Goal: Information Seeking & Learning: Learn about a topic

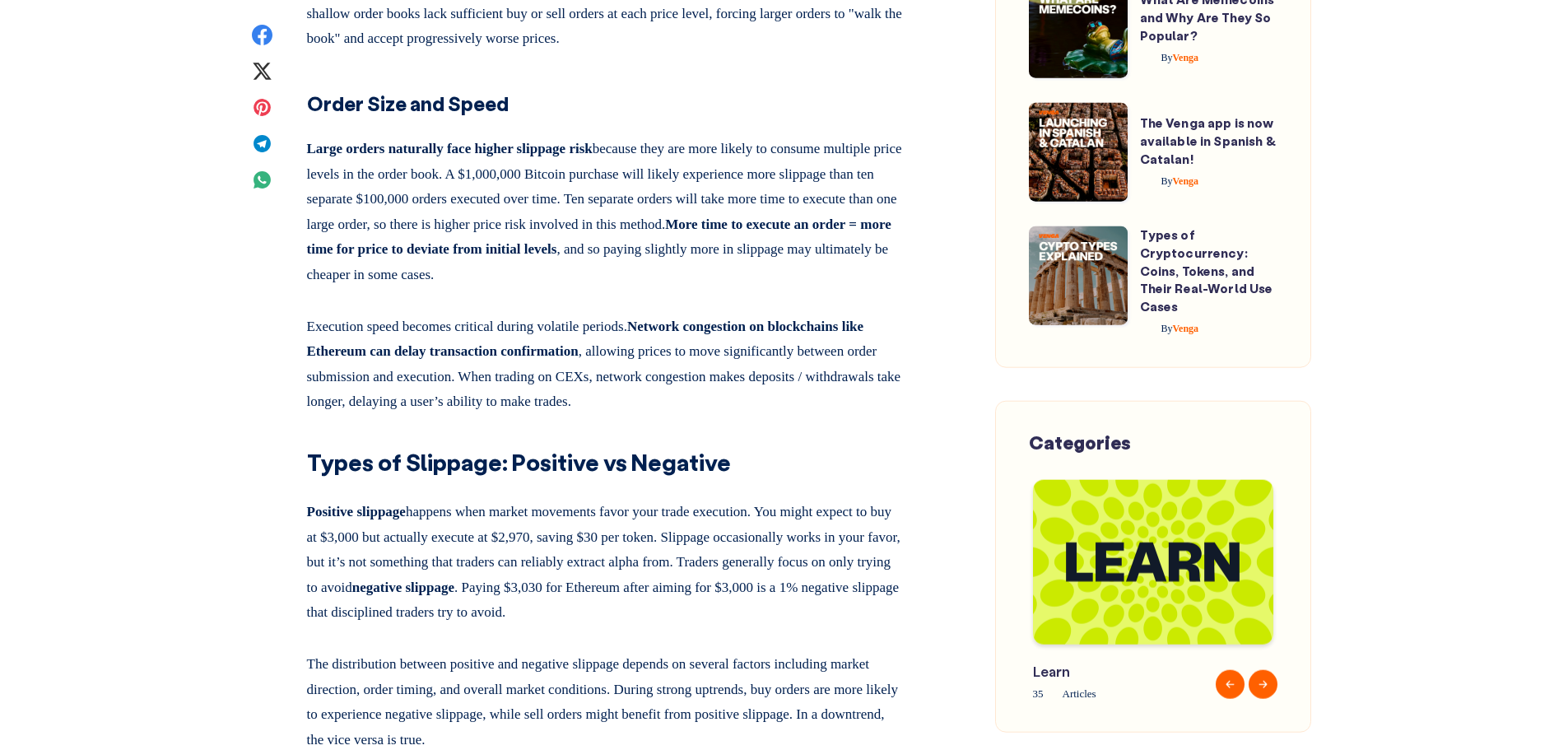
scroll to position [3623, 0]
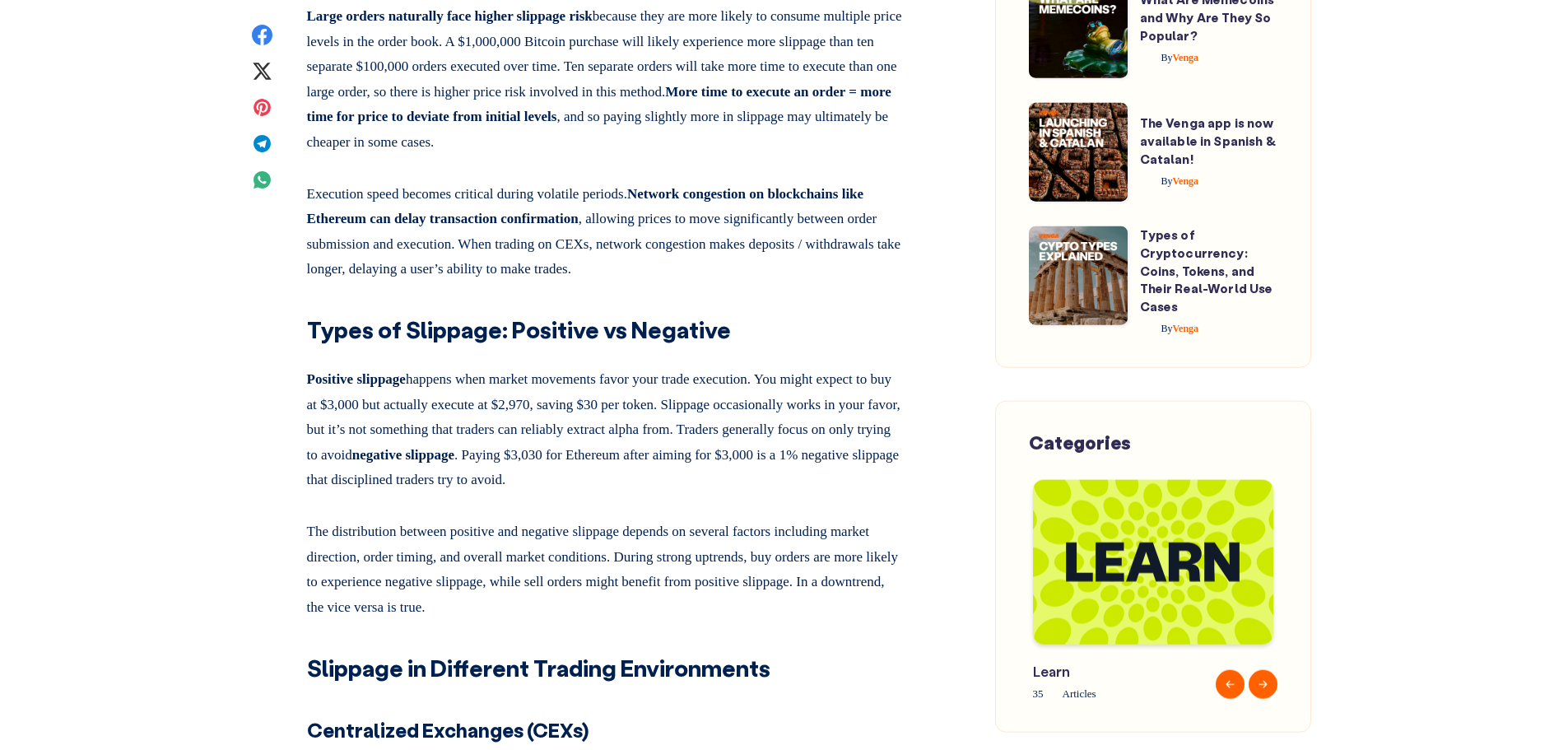
drag, startPoint x: 415, startPoint y: 87, endPoint x: 503, endPoint y: 96, distance: 88.5
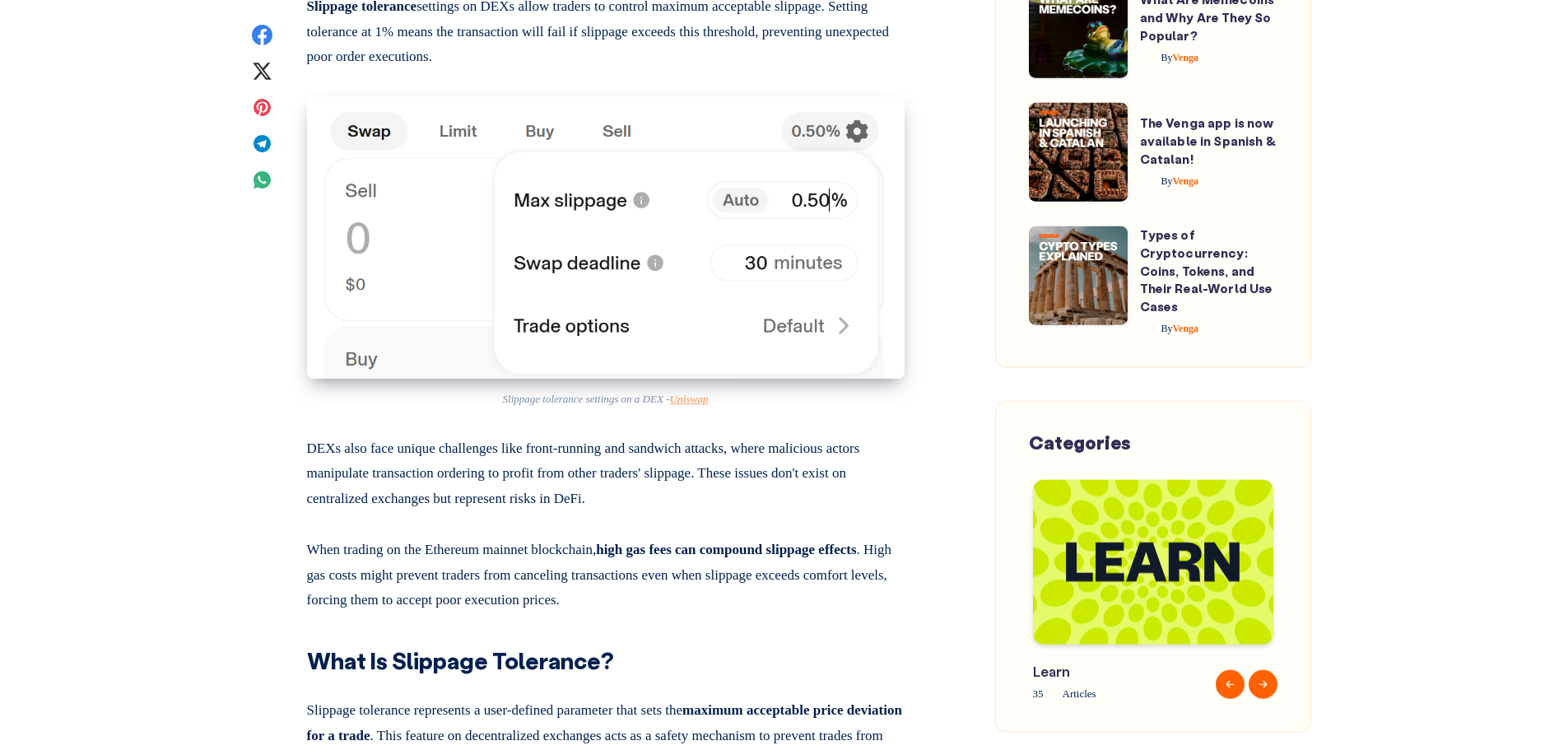
scroll to position [8062, 0]
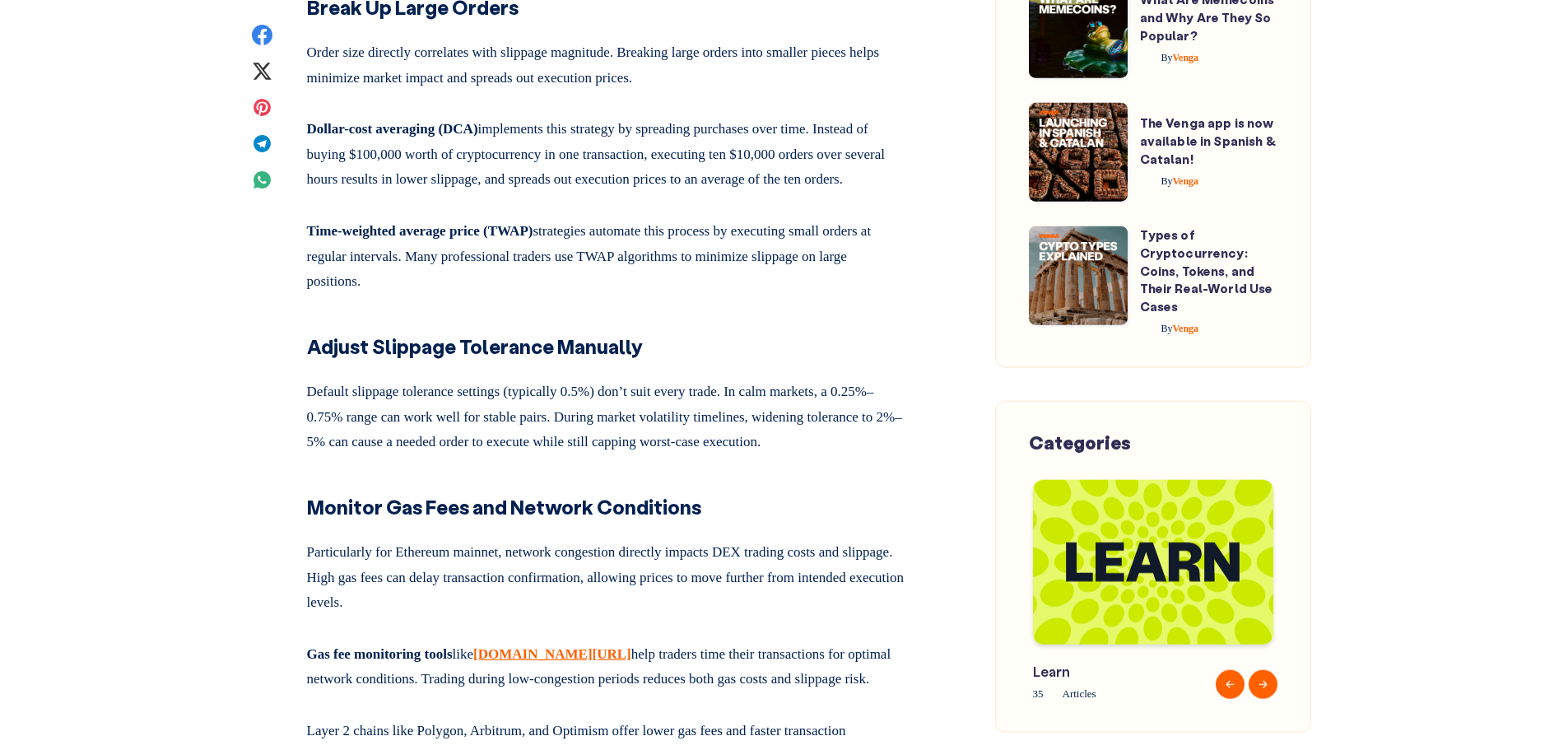
click at [364, 193] on p "Dollar-cost averaging (DCA) implements this strategy by spreading purchases ove…" at bounding box center [606, 152] width 597 height 83
drag, startPoint x: 297, startPoint y: 380, endPoint x: 668, endPoint y: 381, distance: 371.0
click at [668, 193] on p "Dollar-cost averaging (DCA) implements this strategy by spreading purchases ove…" at bounding box center [606, 152] width 597 height 83
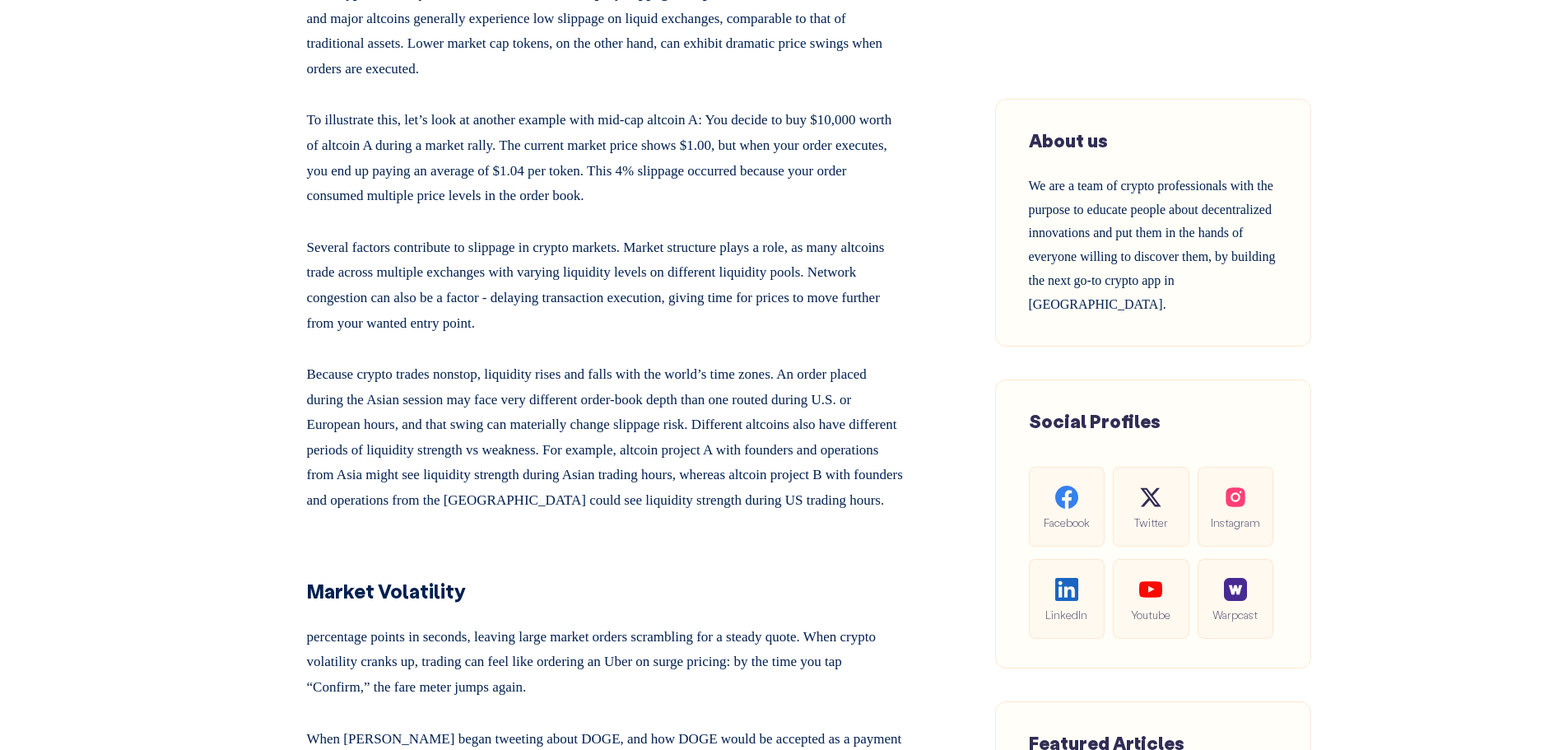
scroll to position [0, 0]
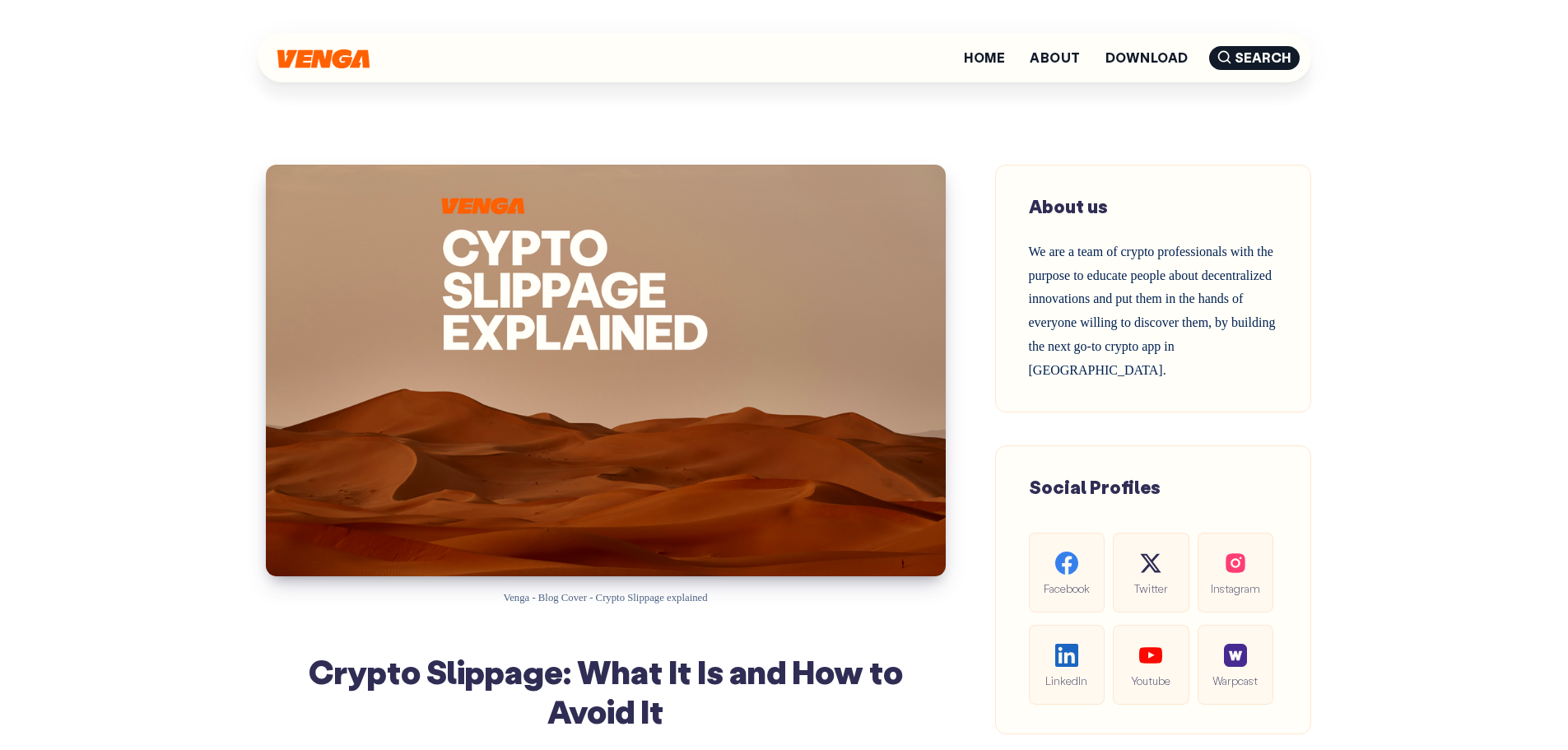
click at [321, 63] on img at bounding box center [323, 59] width 92 height 19
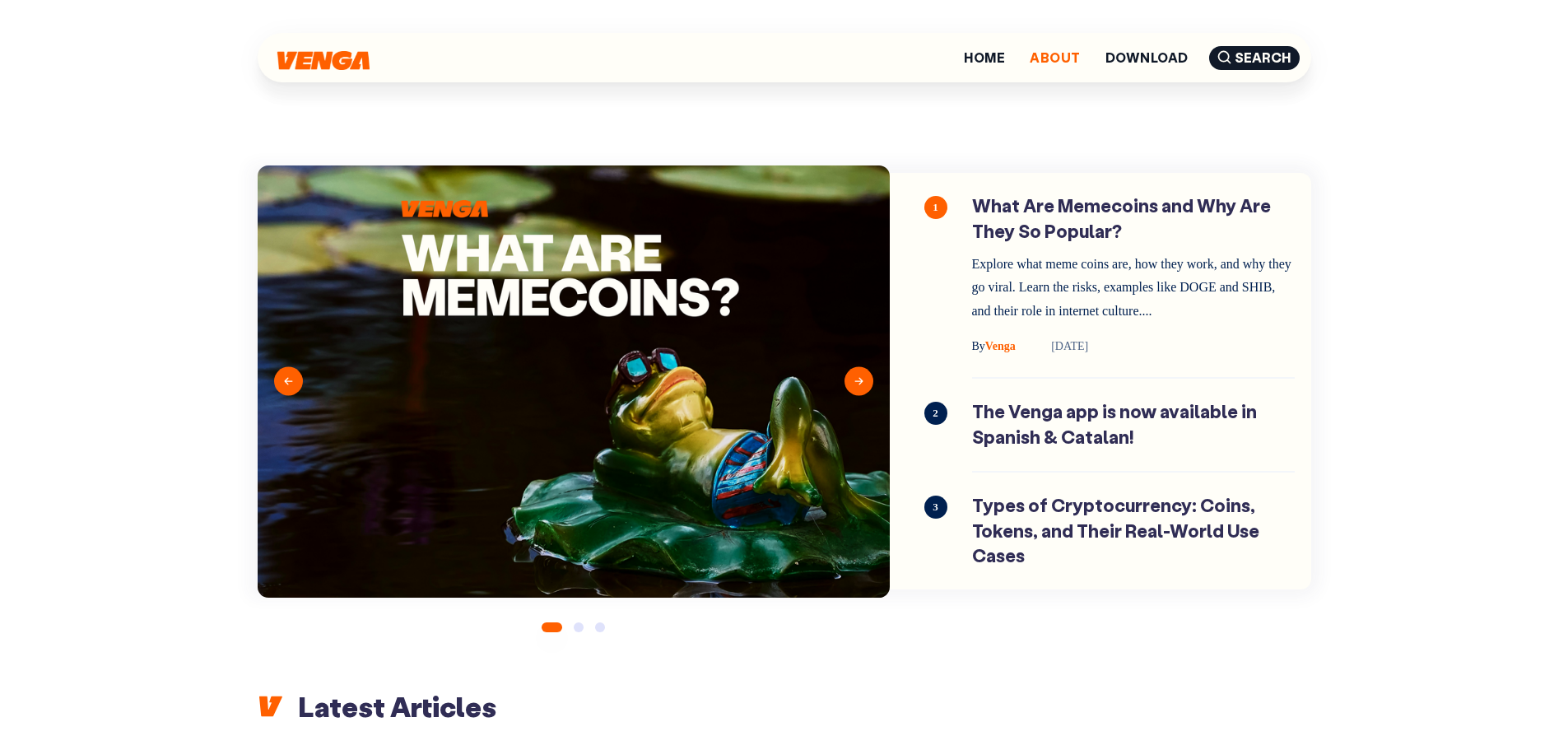
click at [1041, 57] on link "About" at bounding box center [1054, 57] width 50 height 13
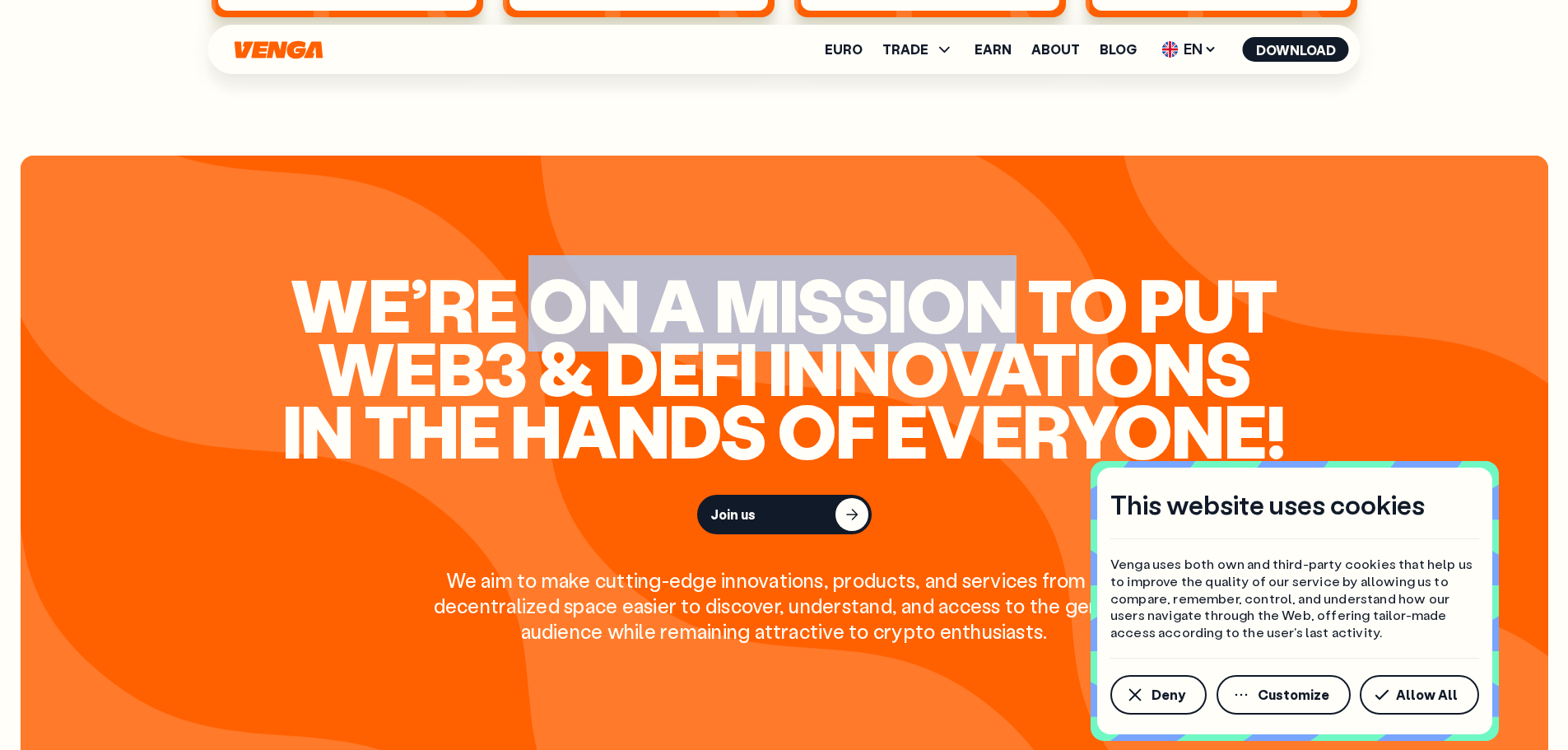
scroll to position [1646, 0]
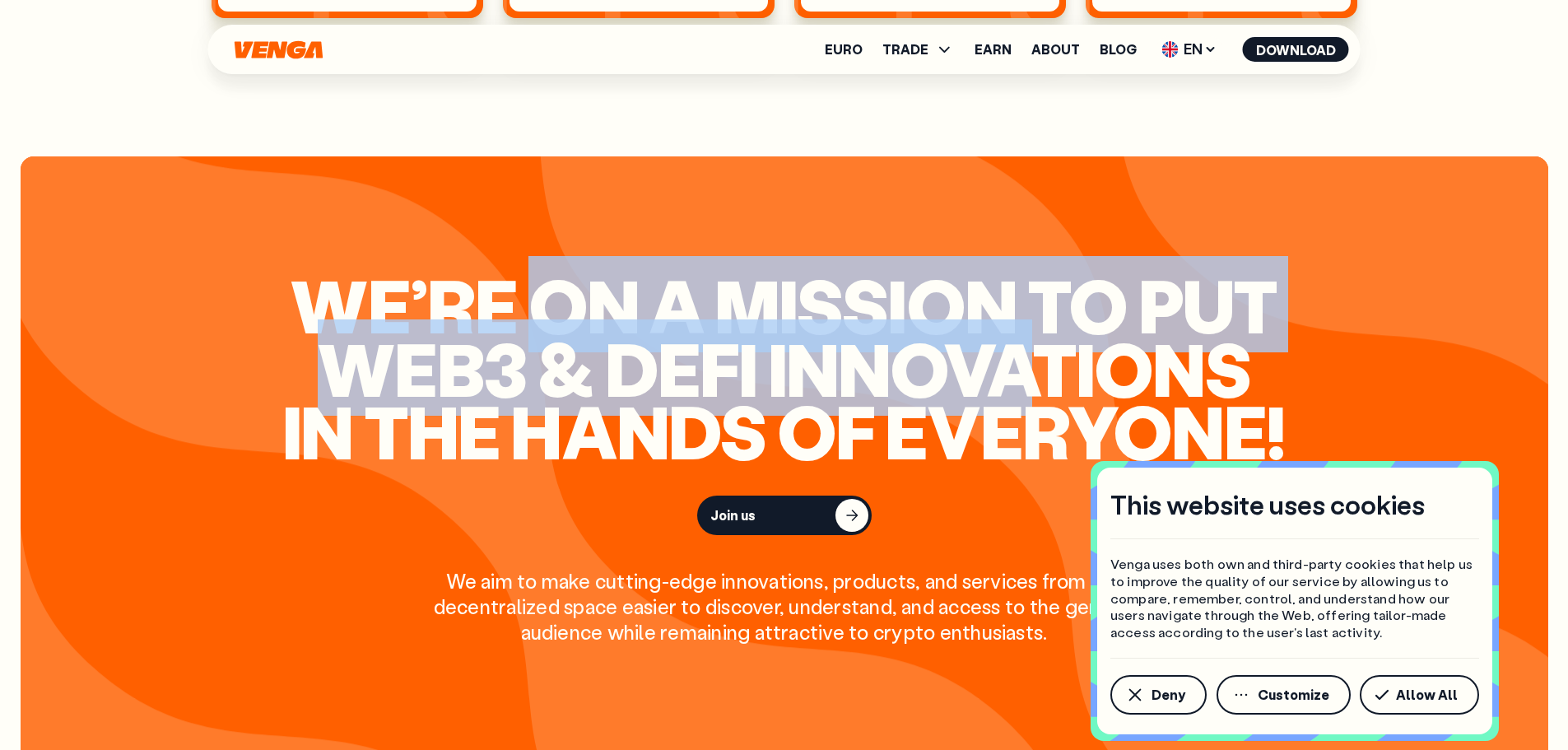
drag, startPoint x: 555, startPoint y: 297, endPoint x: 981, endPoint y: 346, distance: 428.8
click at [981, 346] on h2 "We’re on a mission to put Web3 & Defi innovations in the hands of everyone!" at bounding box center [784, 368] width 1012 height 189
click at [981, 347] on h2 "We’re on a mission to put Web3 & Defi innovations in the hands of everyone!" at bounding box center [784, 368] width 1012 height 189
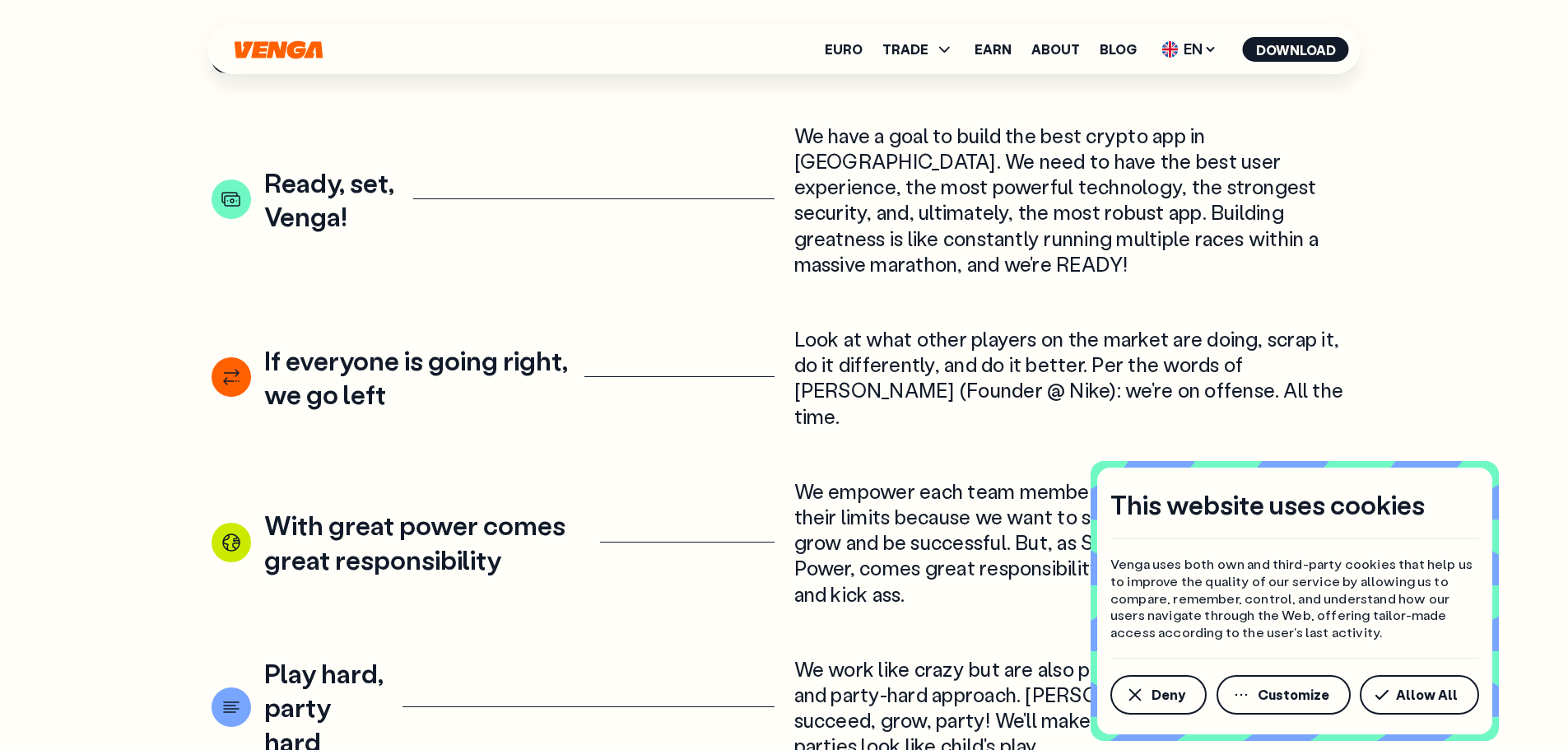
scroll to position [2470, 0]
drag, startPoint x: 793, startPoint y: 136, endPoint x: 1194, endPoint y: 130, distance: 401.0
click at [1194, 130] on article "Ready, set, Venga! We have a goal to build the best crypto app in Europe. We ne…" at bounding box center [784, 199] width 1145 height 154
click at [1194, 130] on div "We have a goal to build the best crypto app in Europe. We need to have the best…" at bounding box center [1076, 199] width 563 height 154
